Goal: Find specific page/section: Find specific page/section

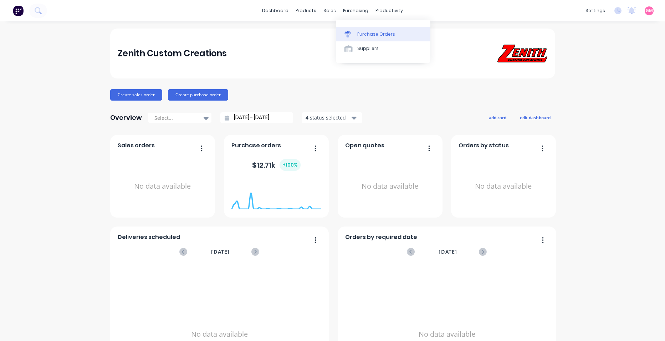
click at [363, 32] on div "Purchase Orders" at bounding box center [376, 34] width 38 height 6
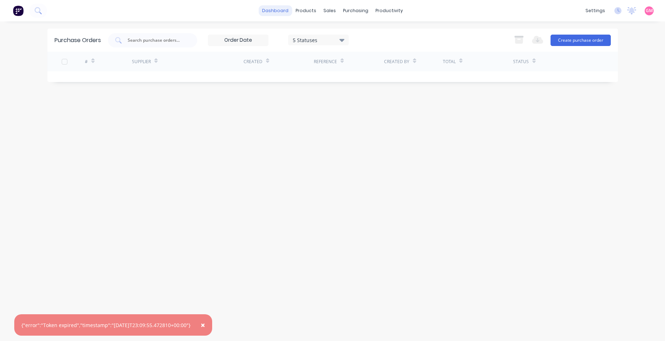
click at [272, 11] on link "dashboard" at bounding box center [275, 10] width 34 height 11
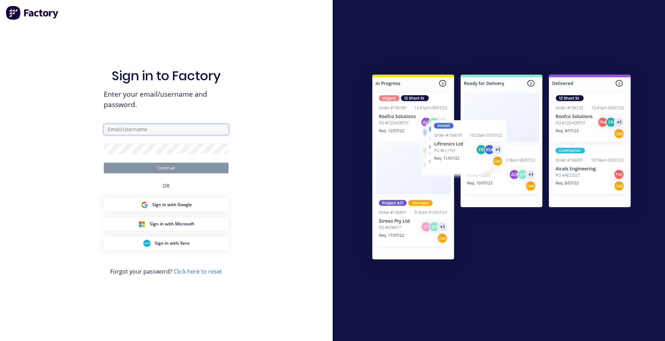
type input "[EMAIL_ADDRESS][DOMAIN_NAME]"
click at [176, 169] on button "Continue" at bounding box center [166, 168] width 125 height 11
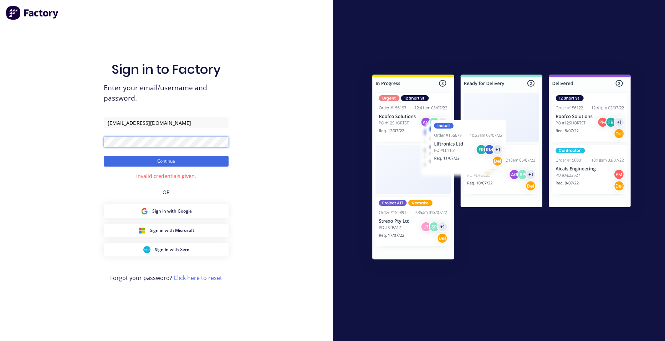
click at [102, 142] on div "Sign in to Factory Enter your email/username and password. [EMAIL_ADDRESS][DOMA…" at bounding box center [166, 170] width 333 height 341
click at [109, 160] on button "Continue" at bounding box center [166, 161] width 125 height 11
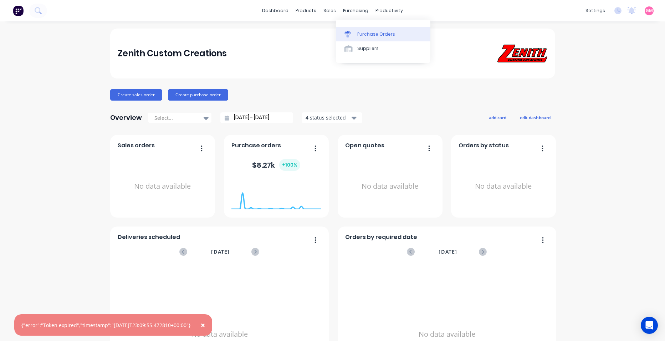
click at [371, 39] on link "Purchase Orders" at bounding box center [383, 34] width 94 height 14
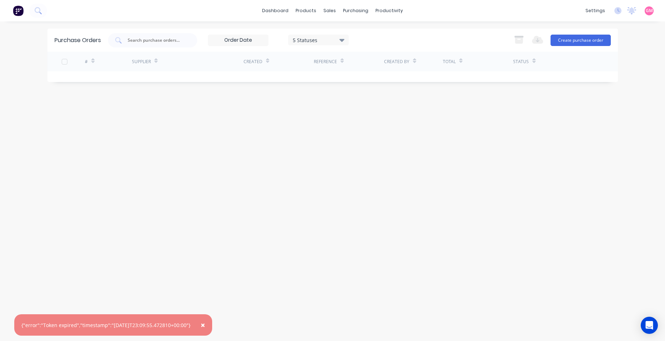
drag, startPoint x: 165, startPoint y: 46, endPoint x: 184, endPoint y: 19, distance: 32.2
click at [165, 44] on div at bounding box center [152, 40] width 89 height 14
click at [286, 11] on link "dashboard" at bounding box center [275, 10] width 34 height 11
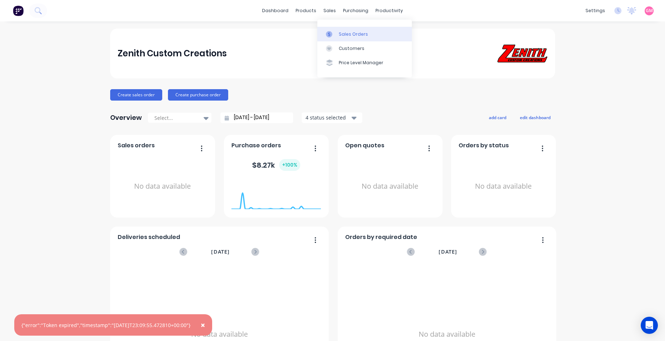
click at [356, 32] on div "Sales Orders" at bounding box center [353, 34] width 29 height 6
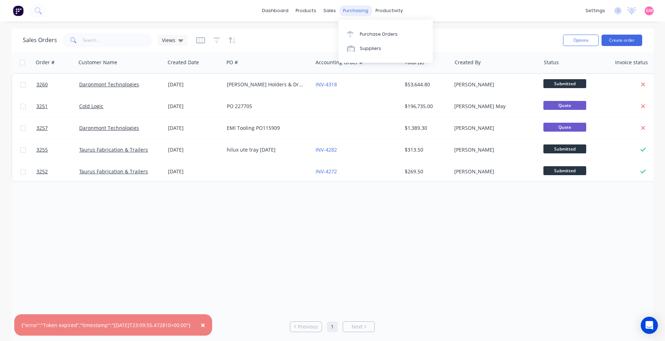
click at [356, 11] on div "purchasing" at bounding box center [355, 10] width 32 height 11
click at [370, 35] on div "Purchase Orders" at bounding box center [379, 34] width 38 height 6
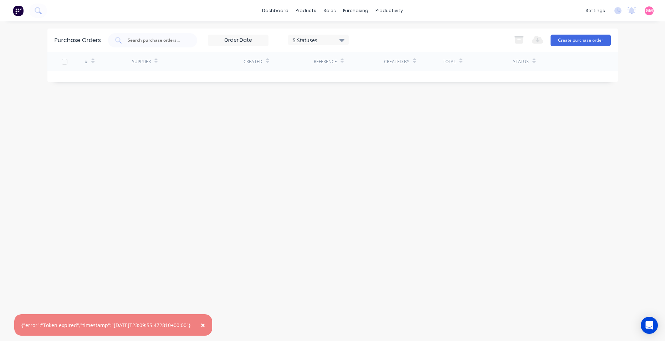
click at [343, 39] on icon at bounding box center [341, 40] width 5 height 3
click at [367, 58] on div at bounding box center [366, 58] width 14 height 14
click at [501, 164] on div "Purchase Orders 7 Statuses 7 Statuses Export to Excel (XLSX) Create purchase or…" at bounding box center [332, 181] width 570 height 305
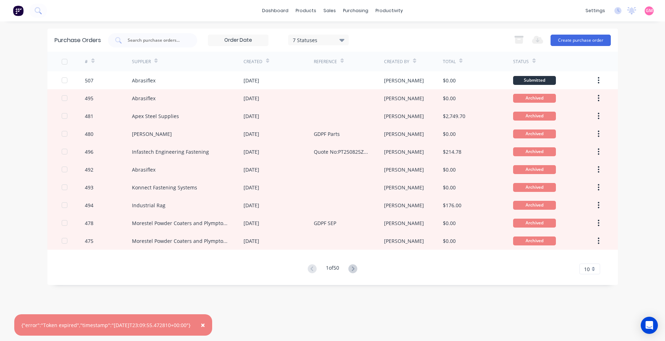
click at [344, 41] on icon at bounding box center [341, 40] width 5 height 8
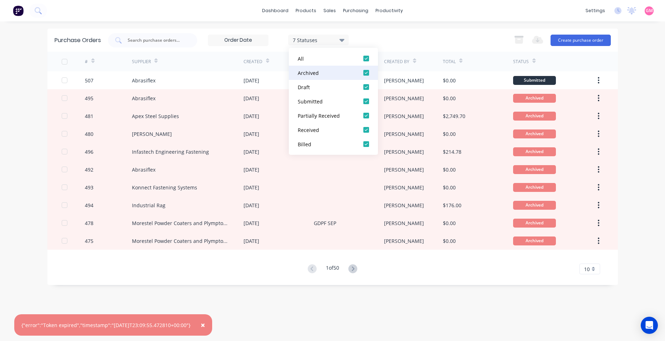
click at [366, 71] on div at bounding box center [366, 73] width 14 height 14
click at [439, 32] on div "Purchase Orders 5 Statuses 5 Statuses Export to Excel (XLSX) Create purchase or…" at bounding box center [332, 40] width 570 height 23
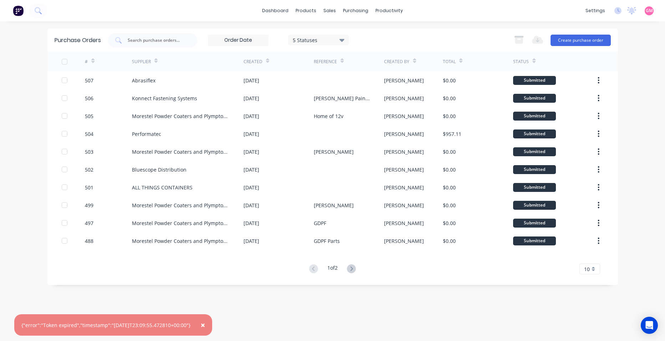
click at [205, 325] on span "×" at bounding box center [203, 325] width 4 height 10
